Goal: Task Accomplishment & Management: Manage account settings

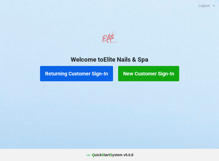
click at [86, 73] on button "Returning Customer Sign-In" at bounding box center [76, 73] width 73 height 15
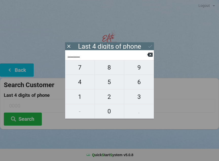
click at [82, 87] on span "4" at bounding box center [79, 81] width 29 height 11
type input "4___"
click at [141, 83] on span "6" at bounding box center [139, 81] width 30 height 11
type input "46__"
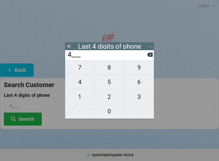
type input "46__"
click at [113, 110] on span "0" at bounding box center [109, 111] width 29 height 11
type input "460_"
click at [85, 82] on span "4" at bounding box center [79, 81] width 29 height 11
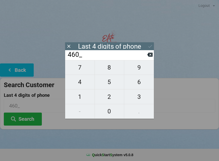
type input "4604"
click at [152, 45] on icon at bounding box center [150, 45] width 5 height 5
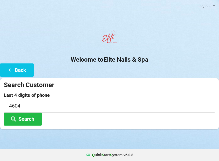
click at [33, 120] on button "Search" at bounding box center [23, 118] width 38 height 13
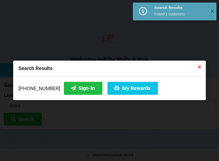
click at [75, 89] on button "Sign-In" at bounding box center [83, 88] width 39 height 13
